Goal: Task Accomplishment & Management: Use online tool/utility

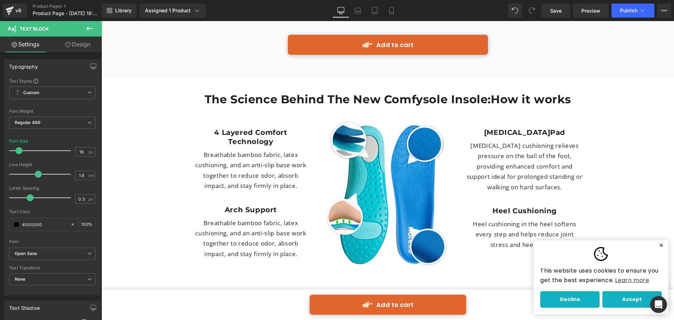
scroll to position [1827, 0]
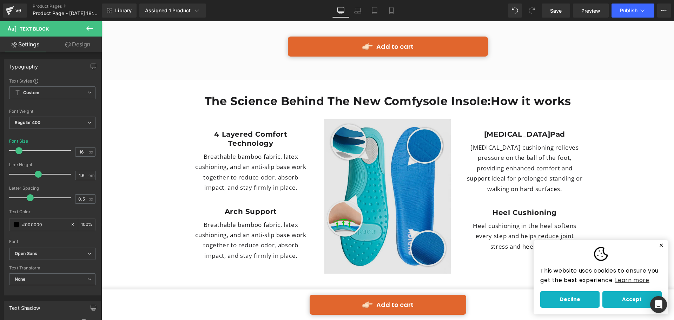
click at [394, 157] on img at bounding box center [388, 196] width 126 height 155
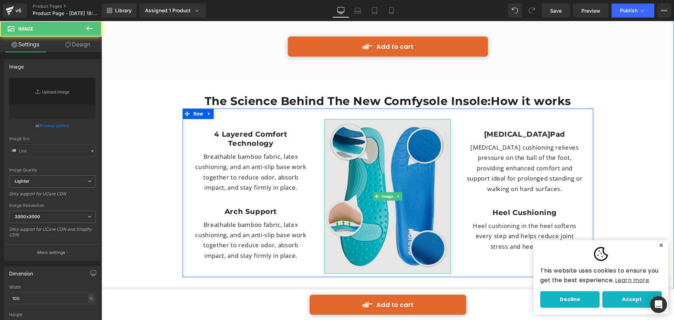
type input "[URL][DOMAIN_NAME]"
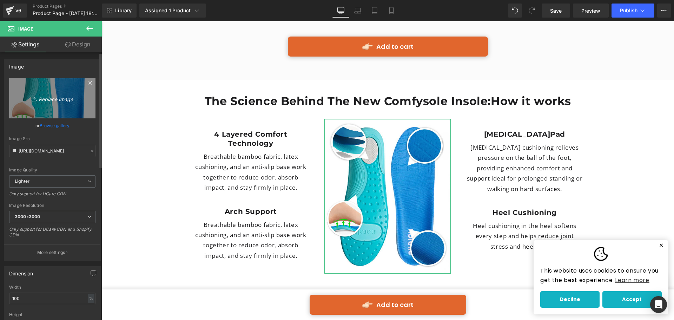
click at [46, 95] on icon "Replace Image" at bounding box center [52, 98] width 56 height 9
type input "C:\fakepath\advanced-insoles-v3 (1).png"
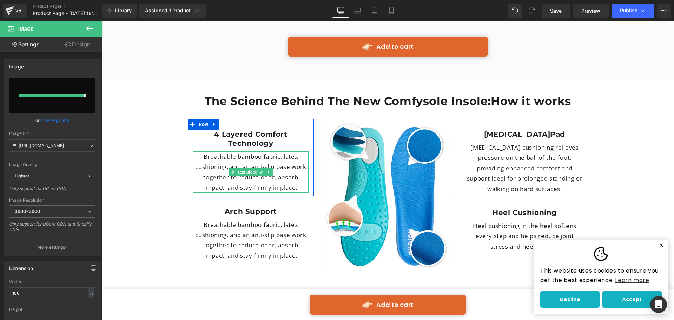
type input "[URL][DOMAIN_NAME]"
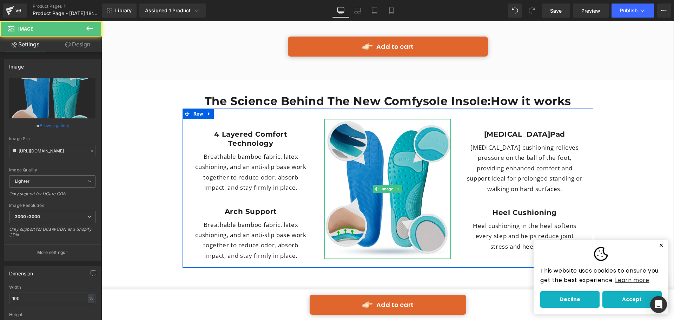
click at [390, 173] on img at bounding box center [388, 189] width 126 height 140
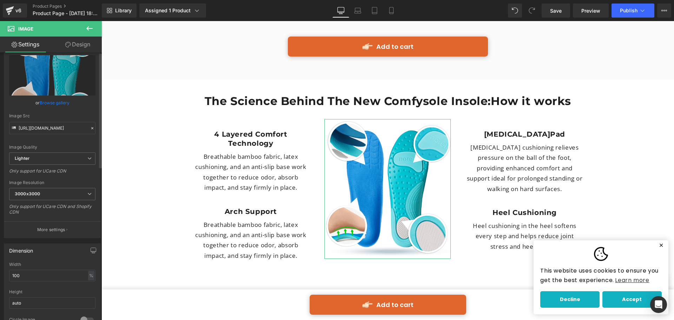
scroll to position [35, 0]
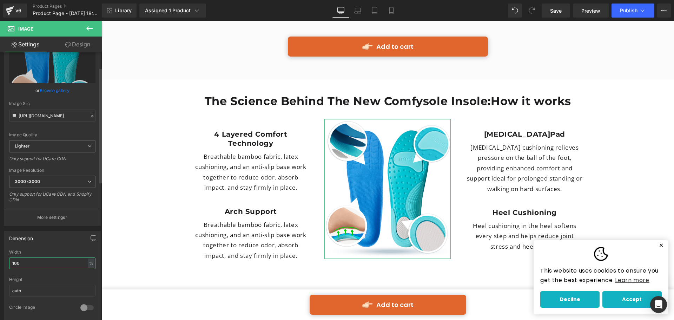
drag, startPoint x: 21, startPoint y: 265, endPoint x: 5, endPoint y: 263, distance: 15.9
click at [5, 263] on div "100% Width 100 % % px auto Height auto 0 Circle Image" at bounding box center [52, 285] width 96 height 70
drag, startPoint x: 24, startPoint y: 261, endPoint x: 11, endPoint y: 262, distance: 13.7
click at [11, 262] on input "400" at bounding box center [52, 263] width 86 height 12
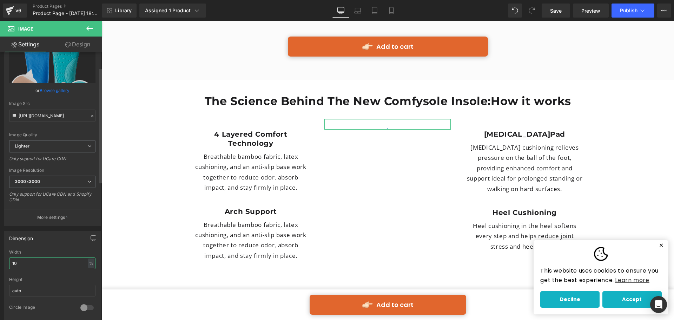
type input "100"
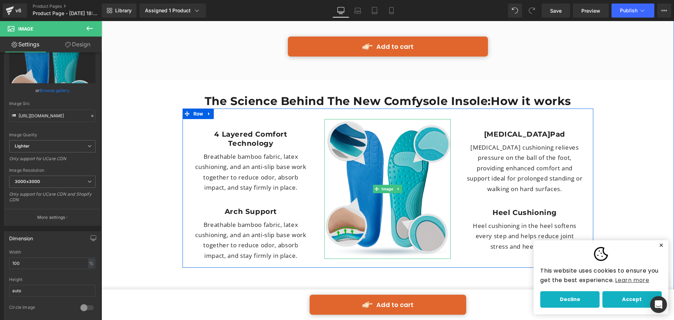
click at [439, 151] on img at bounding box center [388, 189] width 126 height 140
click at [344, 135] on img at bounding box center [388, 189] width 126 height 140
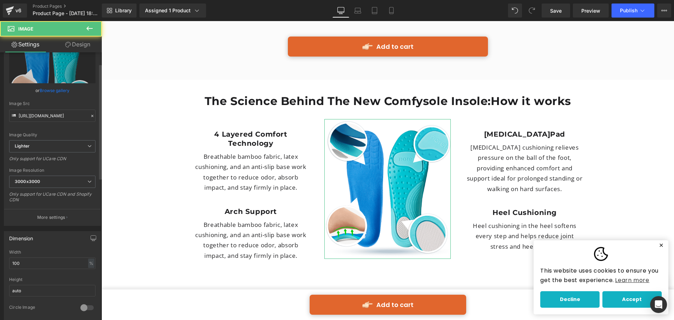
scroll to position [0, 0]
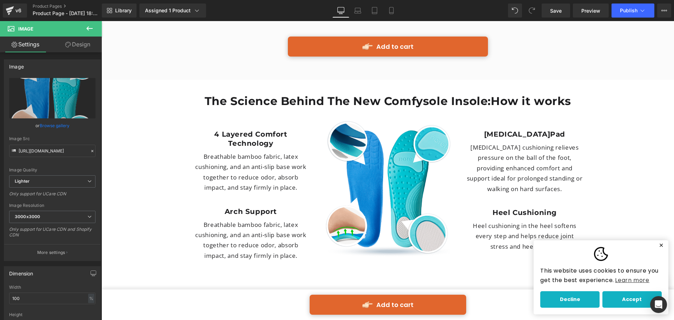
click at [88, 26] on icon at bounding box center [89, 28] width 8 height 8
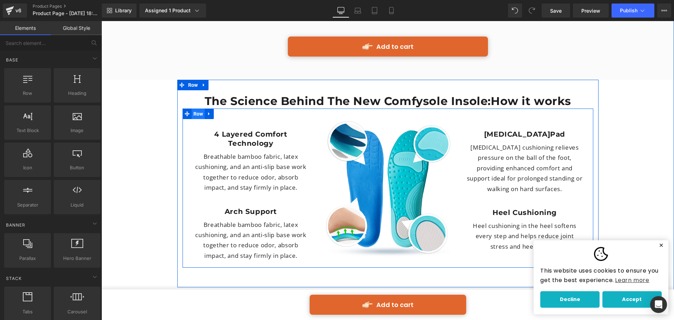
click at [193, 109] on span "Row" at bounding box center [198, 114] width 13 height 11
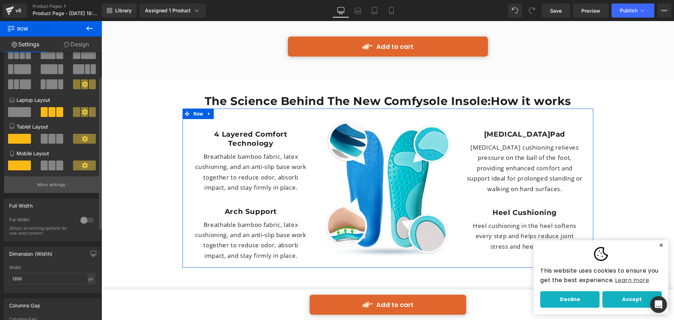
scroll to position [105, 0]
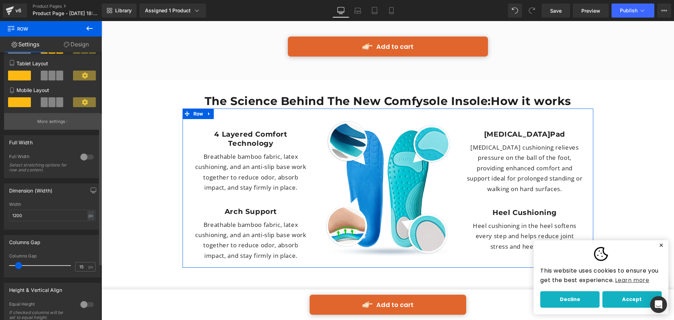
click at [74, 119] on button "More settings" at bounding box center [52, 121] width 96 height 17
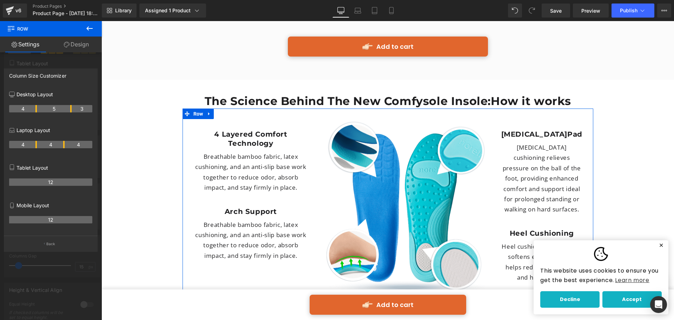
drag, startPoint x: 64, startPoint y: 108, endPoint x: 68, endPoint y: 108, distance: 4.2
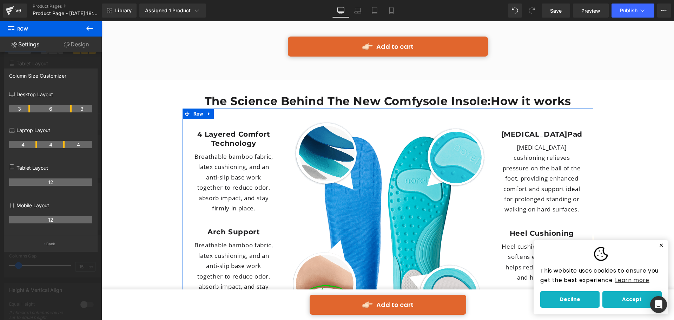
drag, startPoint x: 36, startPoint y: 108, endPoint x: 31, endPoint y: 108, distance: 5.3
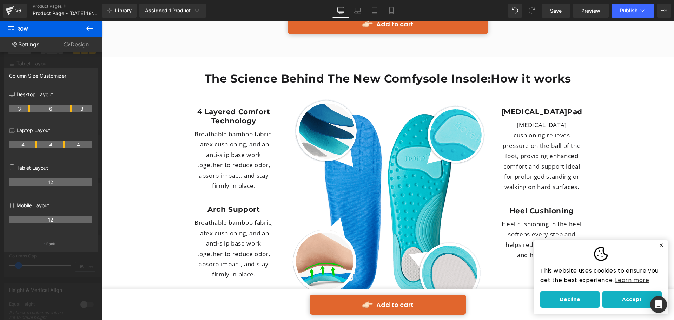
scroll to position [1862, 0]
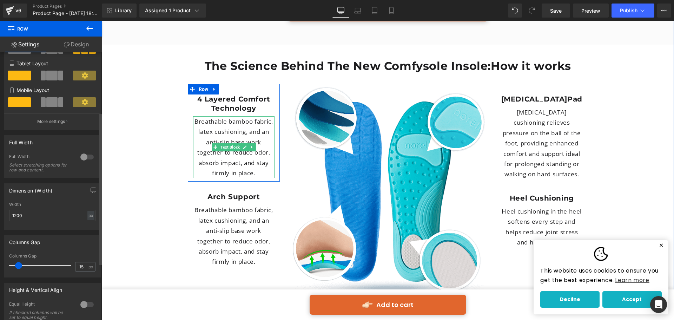
click at [237, 116] on p "Breathable bamboo fabric, latex cushioning, and an anti-slip base work together…" at bounding box center [234, 147] width 82 height 62
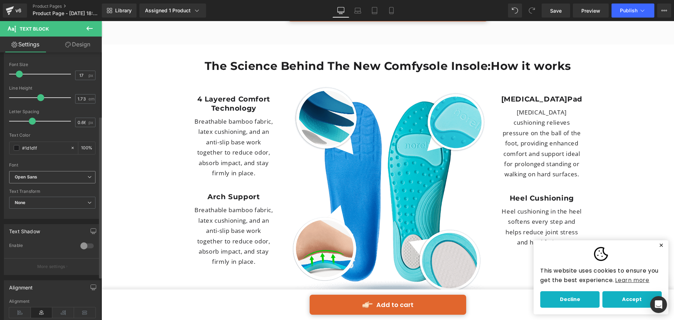
scroll to position [105, 0]
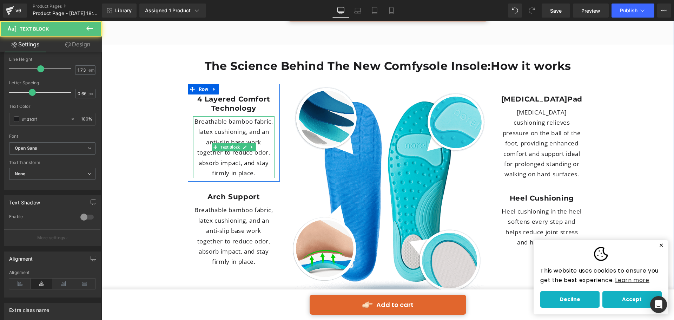
click at [201, 116] on p "Breathable bamboo fabric, latex cushioning, and an anti-slip base work together…" at bounding box center [234, 147] width 82 height 62
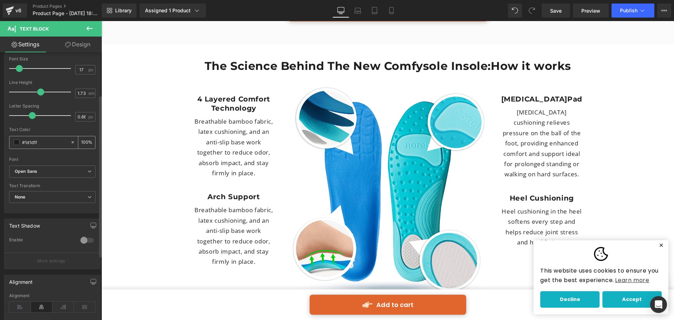
scroll to position [70, 0]
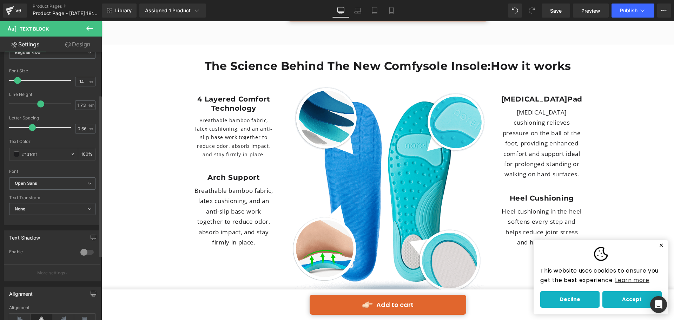
type input "15"
click at [17, 84] on span at bounding box center [18, 80] width 7 height 7
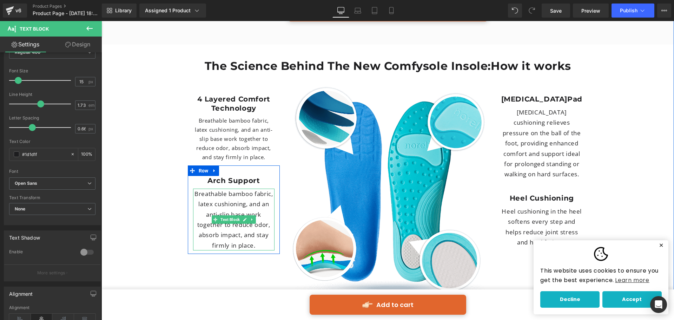
click at [225, 189] on p "Breathable bamboo fabric, latex cushioning, and an anti-slip base work together…" at bounding box center [234, 220] width 82 height 62
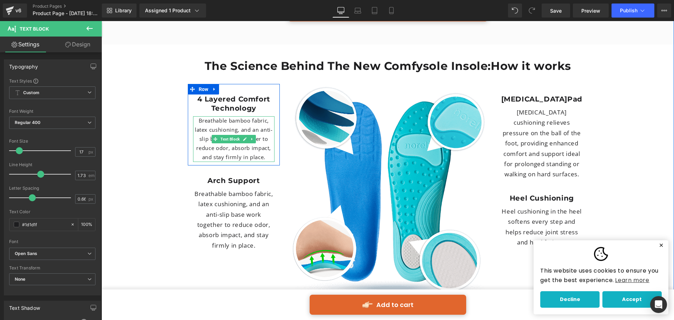
click at [198, 116] on p "Breathable bamboo fabric, latex cushioning, and an anti-slip base work together…" at bounding box center [234, 139] width 82 height 46
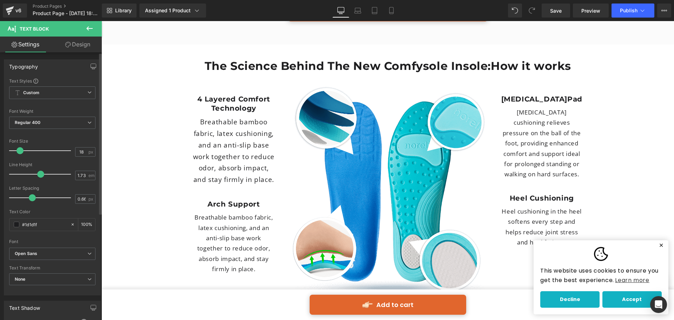
type input "17"
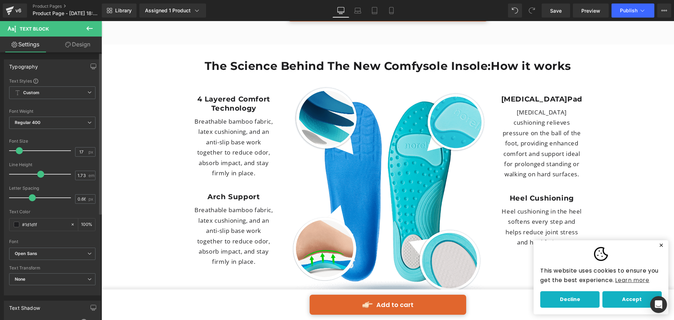
click at [17, 151] on span at bounding box center [19, 150] width 7 height 7
click at [358, 11] on icon at bounding box center [357, 10] width 7 height 7
type input "100"
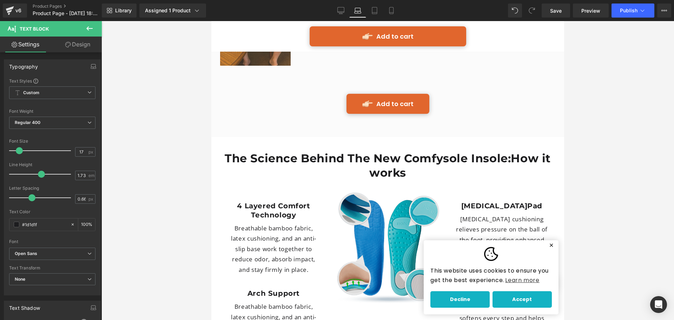
scroll to position [1971, 0]
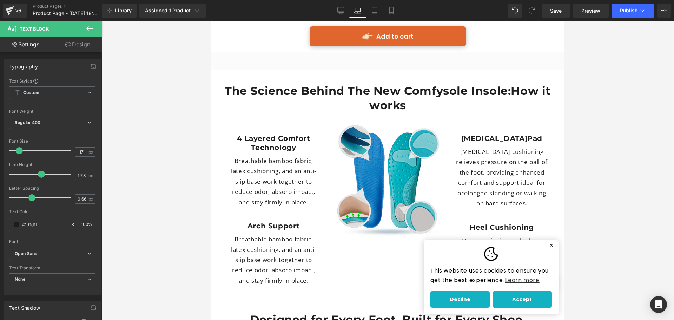
click at [402, 147] on img at bounding box center [388, 180] width 104 height 115
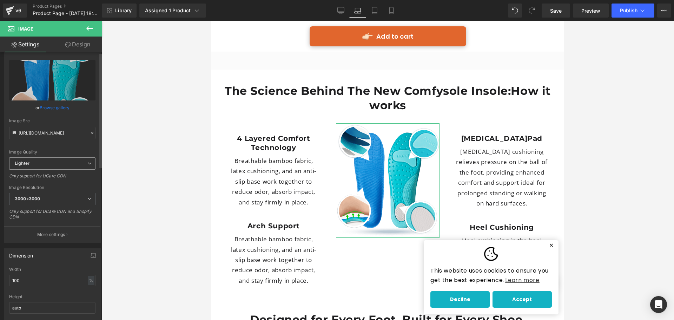
scroll to position [0, 0]
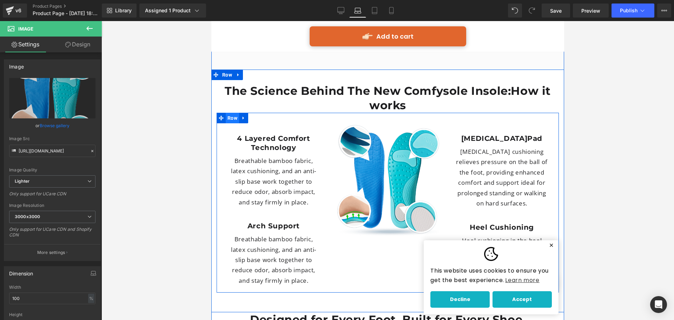
click at [230, 113] on span "Row" at bounding box center [232, 118] width 13 height 11
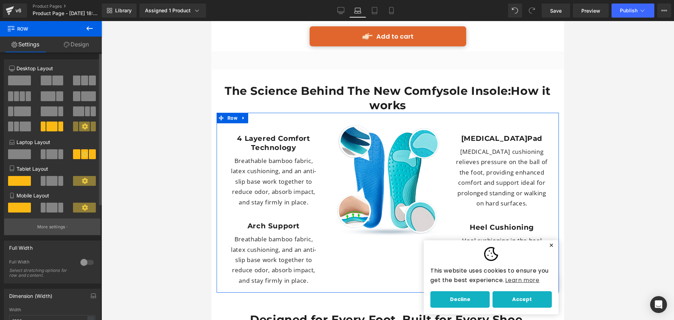
click at [63, 228] on p "More settings" at bounding box center [51, 227] width 28 height 6
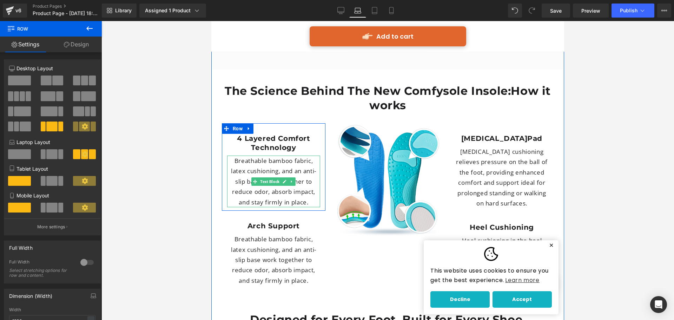
click at [291, 160] on p "Breathable bamboo fabric, latex cushioning, and an anti-slip base work together…" at bounding box center [273, 182] width 93 height 52
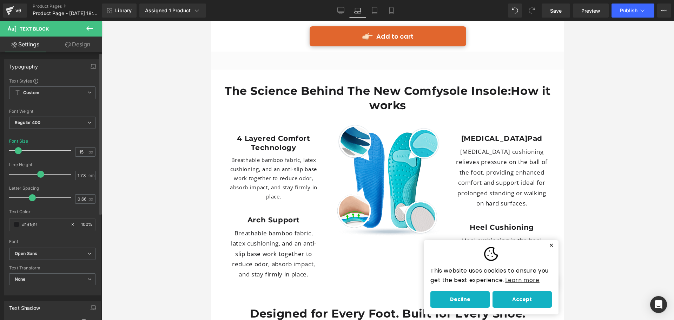
type input "16"
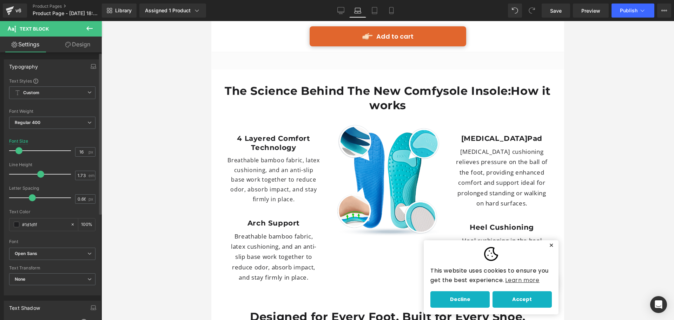
click at [19, 150] on span at bounding box center [18, 150] width 7 height 7
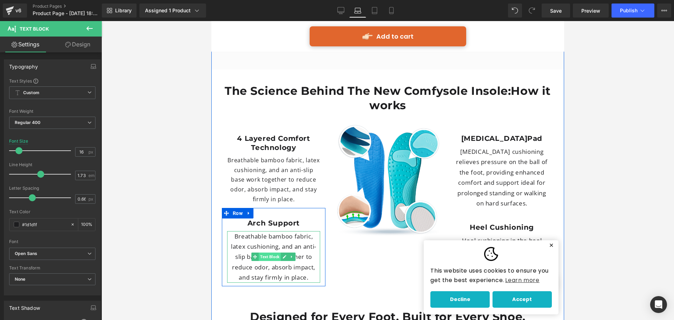
drag, startPoint x: 267, startPoint y: 221, endPoint x: 351, endPoint y: 218, distance: 83.3
click at [267, 253] on span "Text Block" at bounding box center [270, 257] width 22 height 8
click at [293, 231] on p "Breathable bamboo fabric, latex cushioning, and an anti-slip base work together…" at bounding box center [273, 257] width 93 height 52
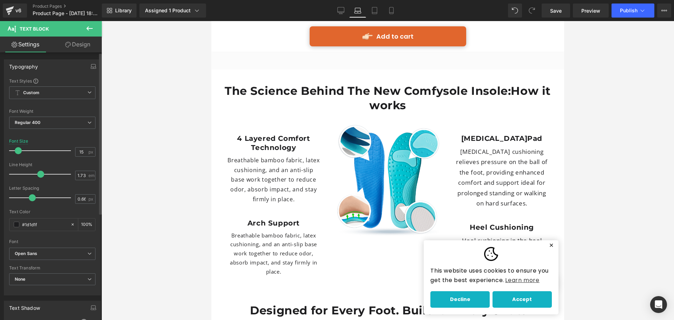
type input "16"
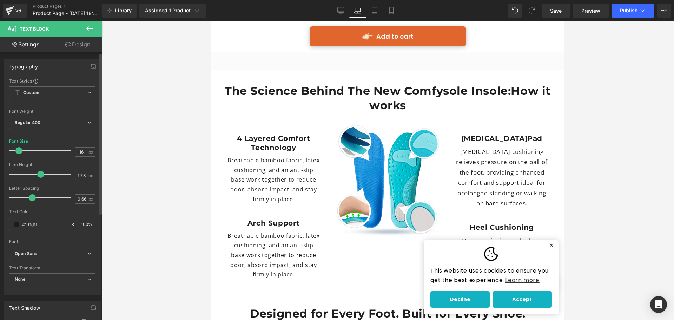
click at [19, 148] on span at bounding box center [18, 150] width 7 height 7
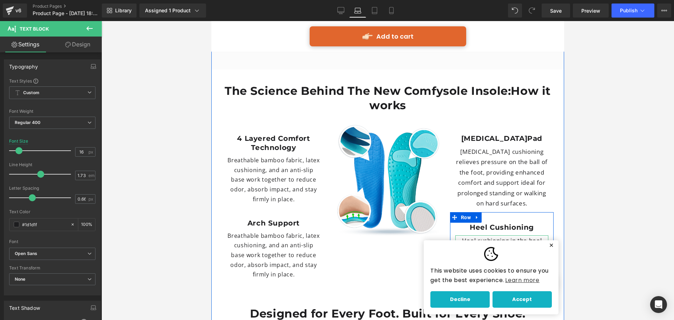
click at [502, 235] on p "Heel cushioning in the heel softens every step and helps reduce joint stress an…" at bounding box center [502, 255] width 93 height 41
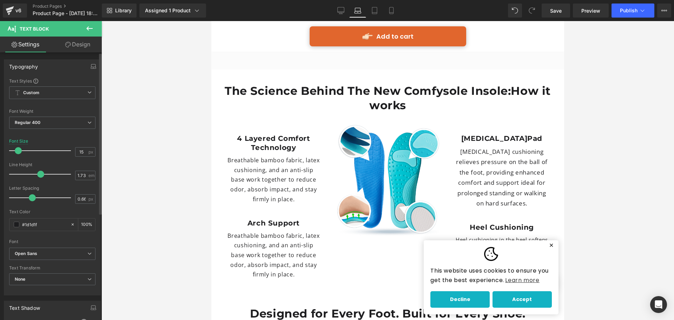
type input "16"
click at [15, 152] on span at bounding box center [18, 150] width 7 height 7
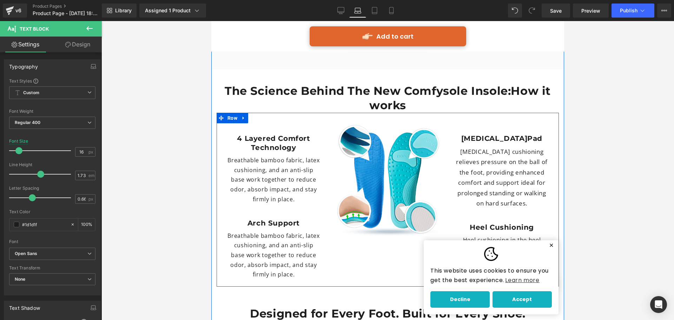
click at [495, 146] on p "[MEDICAL_DATA] cushioning relieves pressure on the ball of the foot, providing …" at bounding box center [502, 177] width 93 height 62
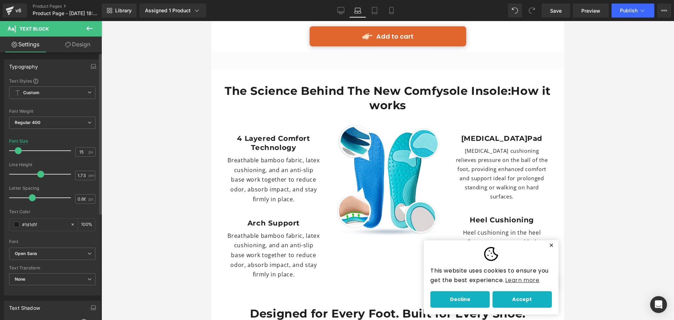
type input "16"
click at [18, 151] on span at bounding box center [18, 150] width 7 height 7
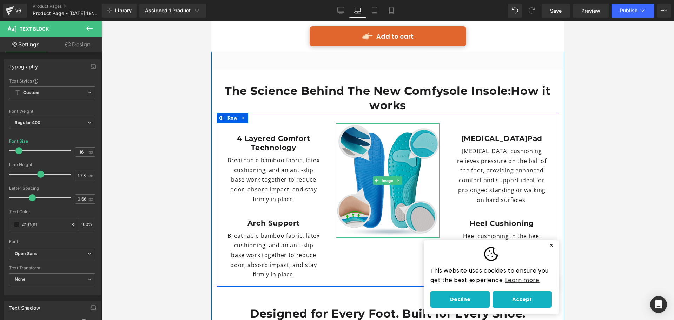
click at [398, 142] on img at bounding box center [388, 180] width 104 height 115
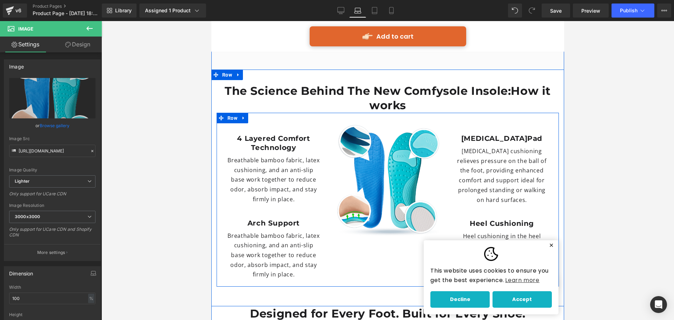
click at [395, 231] on div "4 Layered Comfort Technology Heading Breathable bamboo fabric, latex cushioning…" at bounding box center [388, 200] width 342 height 174
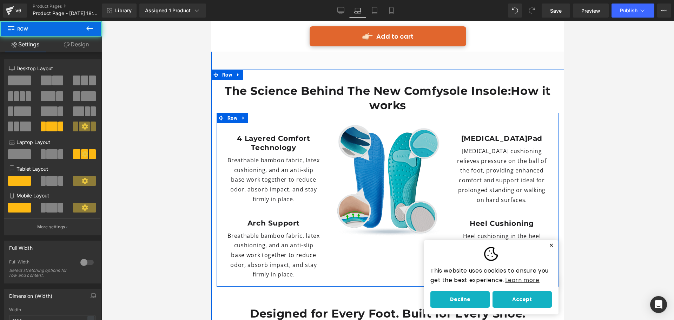
click at [398, 160] on img at bounding box center [388, 180] width 104 height 115
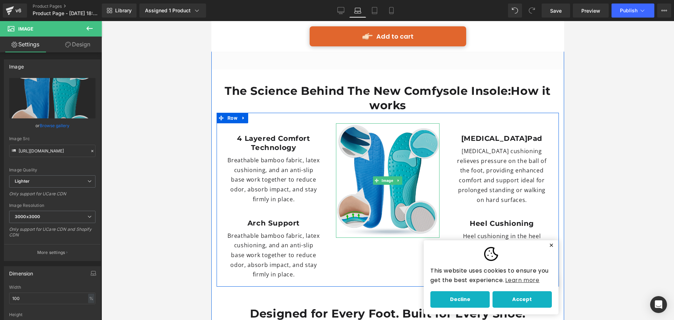
click at [418, 123] on img at bounding box center [388, 180] width 104 height 115
click at [344, 131] on img at bounding box center [388, 180] width 104 height 115
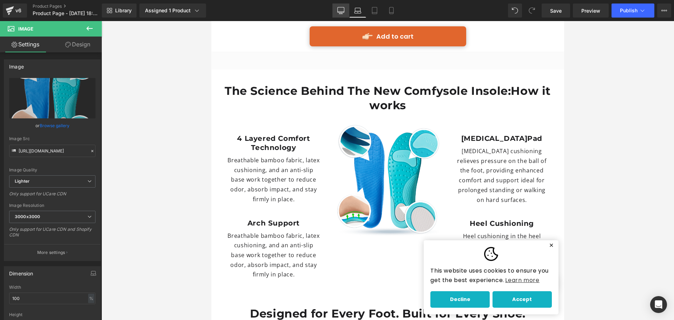
click at [342, 8] on icon at bounding box center [341, 10] width 7 height 7
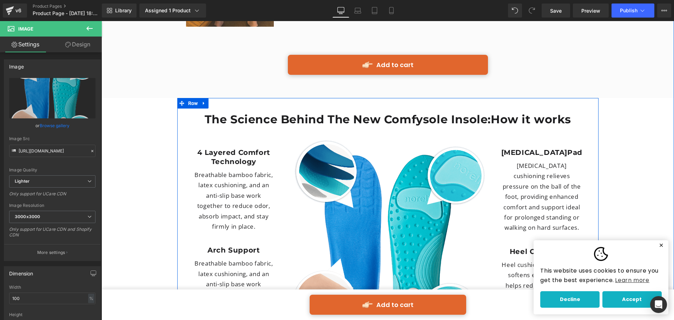
scroll to position [1792, 0]
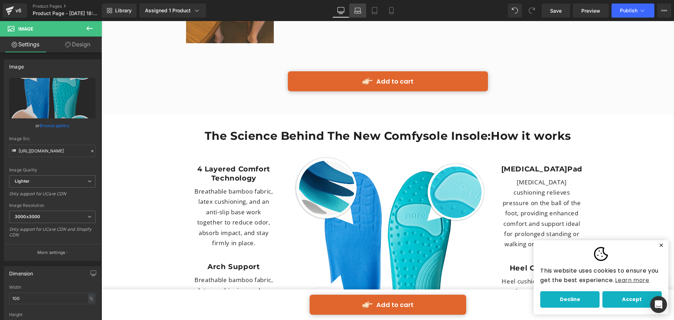
click at [360, 11] on icon at bounding box center [358, 12] width 7 height 2
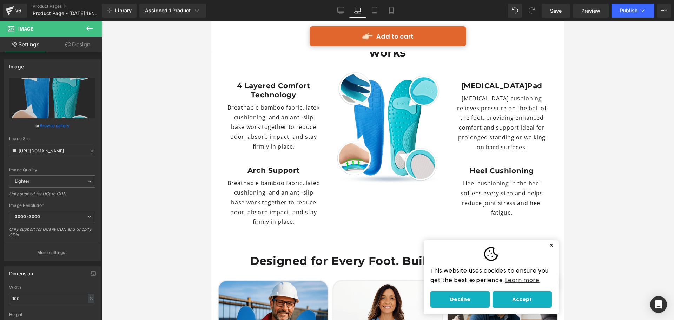
scroll to position [2006, 0]
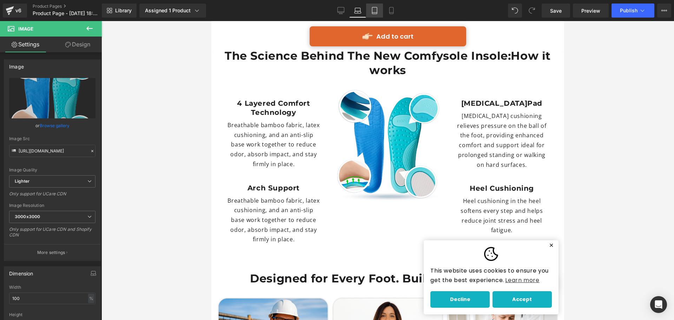
click at [375, 13] on icon at bounding box center [374, 10] width 7 height 7
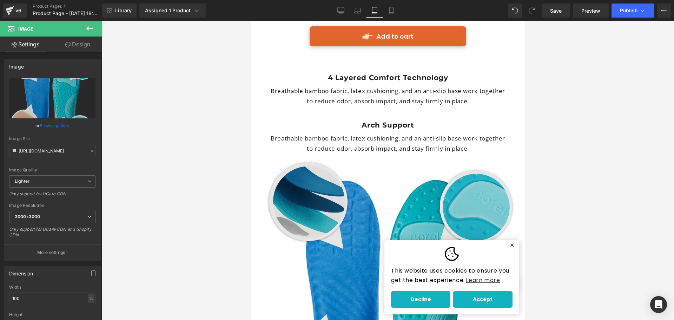
scroll to position [2111, 0]
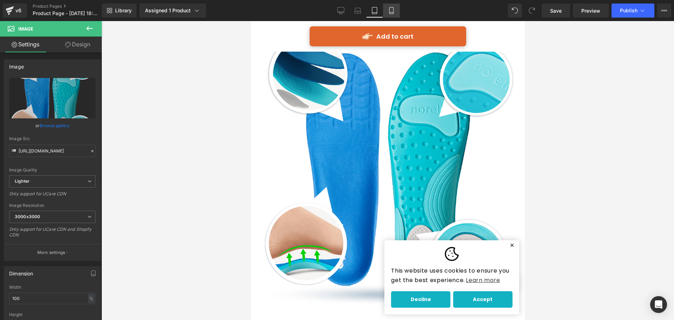
click at [397, 13] on link "Mobile" at bounding box center [391, 11] width 17 height 14
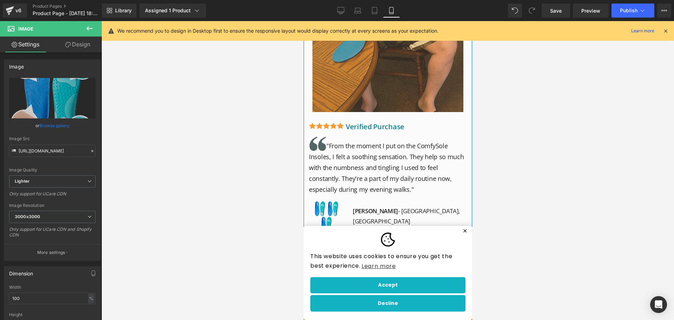
scroll to position [2837, 0]
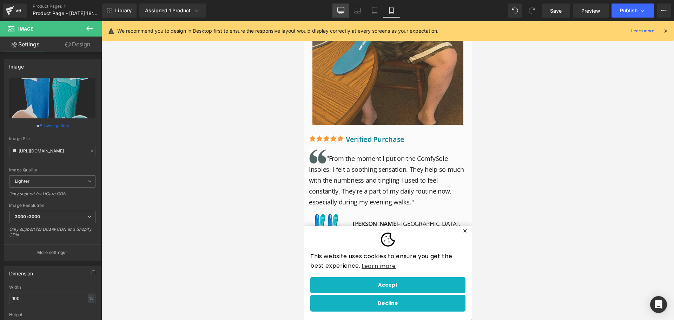
click at [341, 8] on icon at bounding box center [341, 10] width 7 height 7
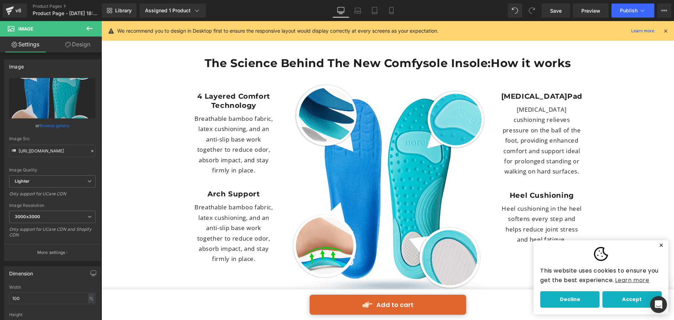
scroll to position [1865, 0]
click at [634, 5] on button "Publish" at bounding box center [633, 11] width 43 height 14
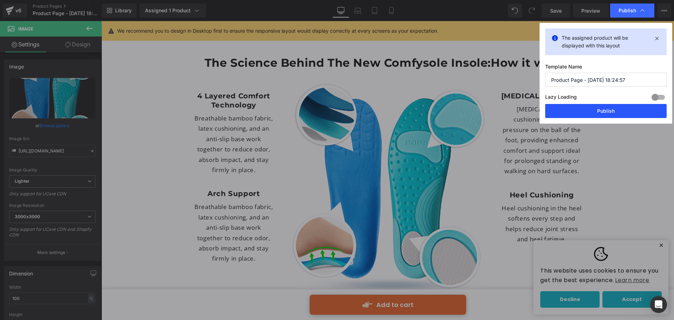
click at [623, 107] on button "Publish" at bounding box center [607, 111] width 122 height 14
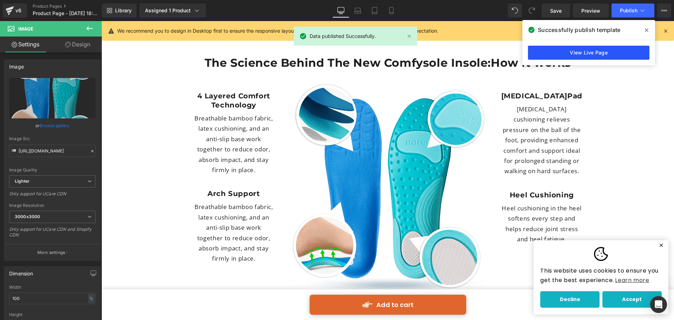
click at [610, 49] on link "View Live Page" at bounding box center [589, 53] width 122 height 14
